Goal: Task Accomplishment & Management: Use online tool/utility

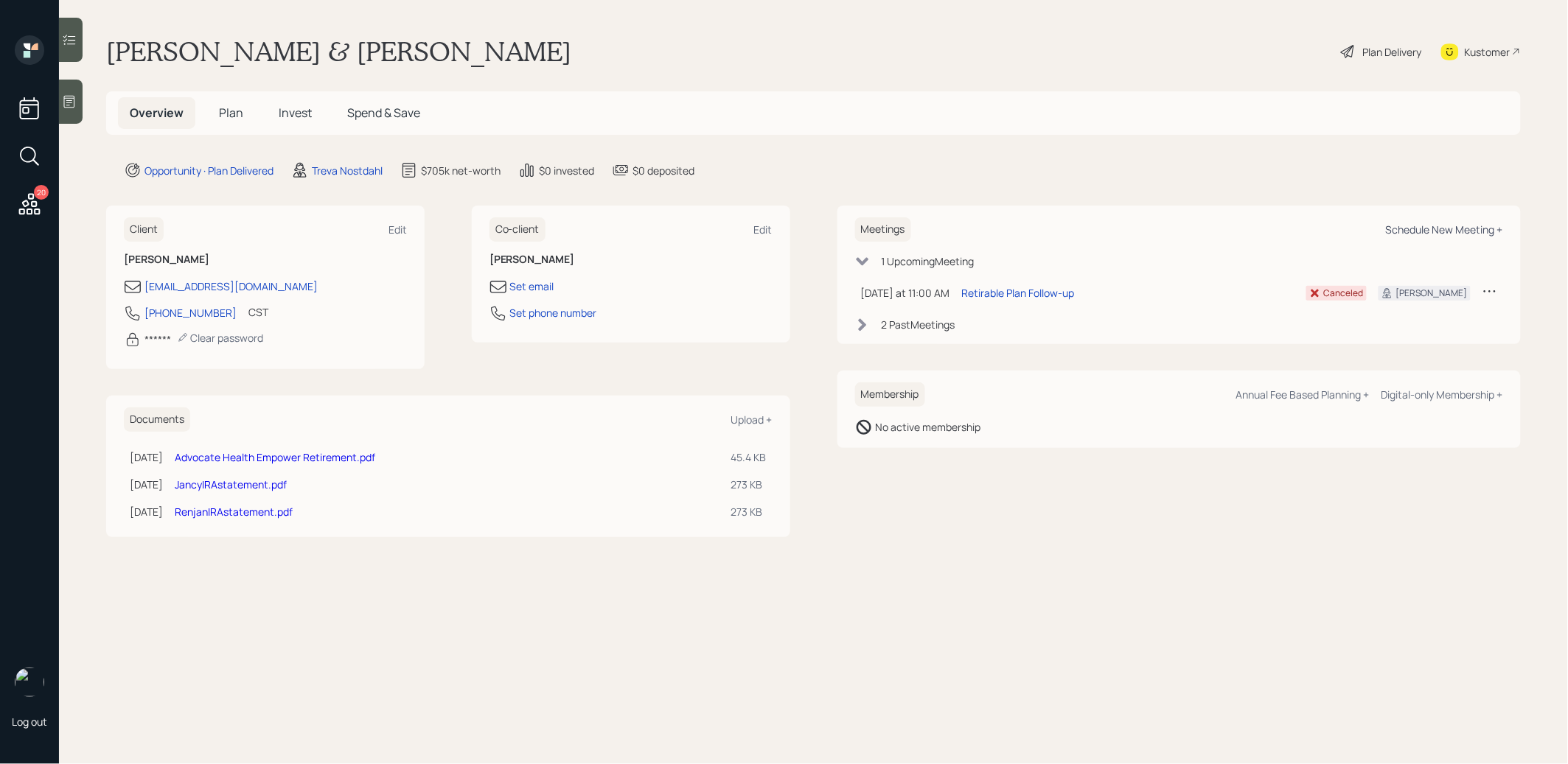
click at [1438, 228] on div "Schedule New Meeting +" at bounding box center [1443, 230] width 117 height 14
select select "8b79112e-3cfb-44f9-89e7-15267fe946c1"
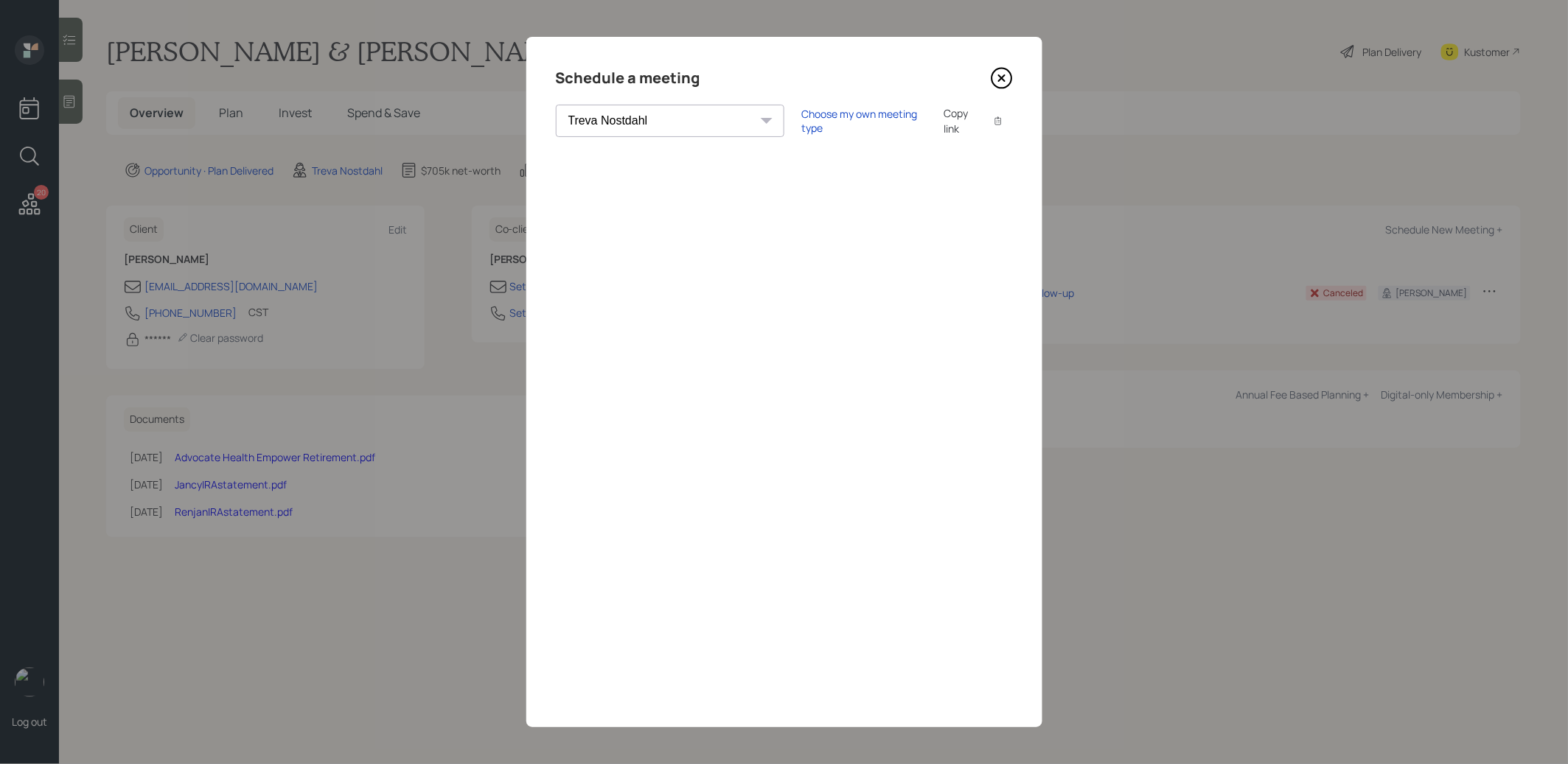
click at [943, 117] on div "Copy link" at bounding box center [960, 121] width 34 height 31
click at [1001, 84] on icon at bounding box center [1002, 78] width 22 height 22
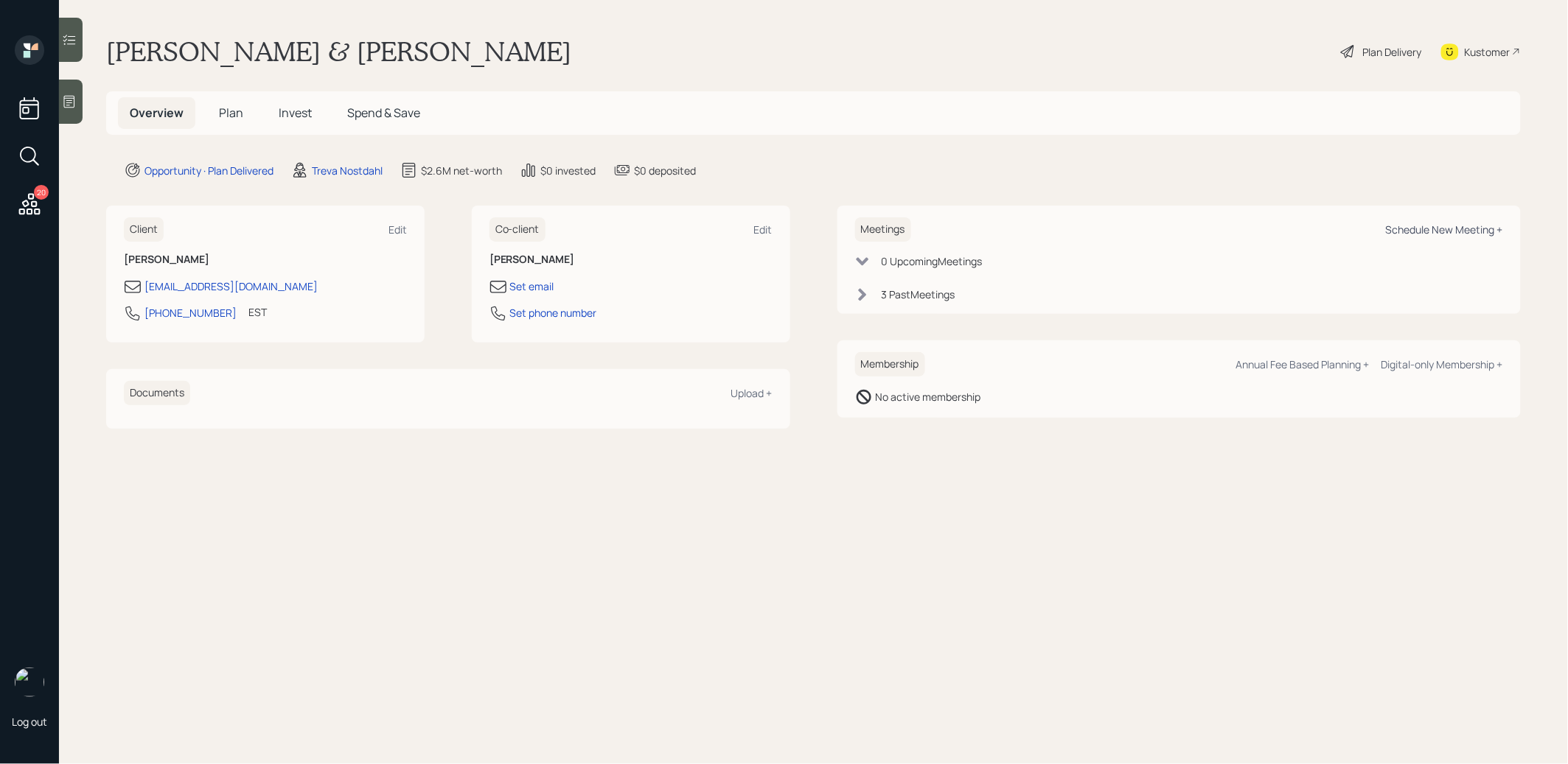
click at [1436, 230] on div "Schedule New Meeting +" at bounding box center [1443, 230] width 117 height 14
select select "8b79112e-3cfb-44f9-89e7-15267fe946c1"
